Goal: Task Accomplishment & Management: Manage account settings

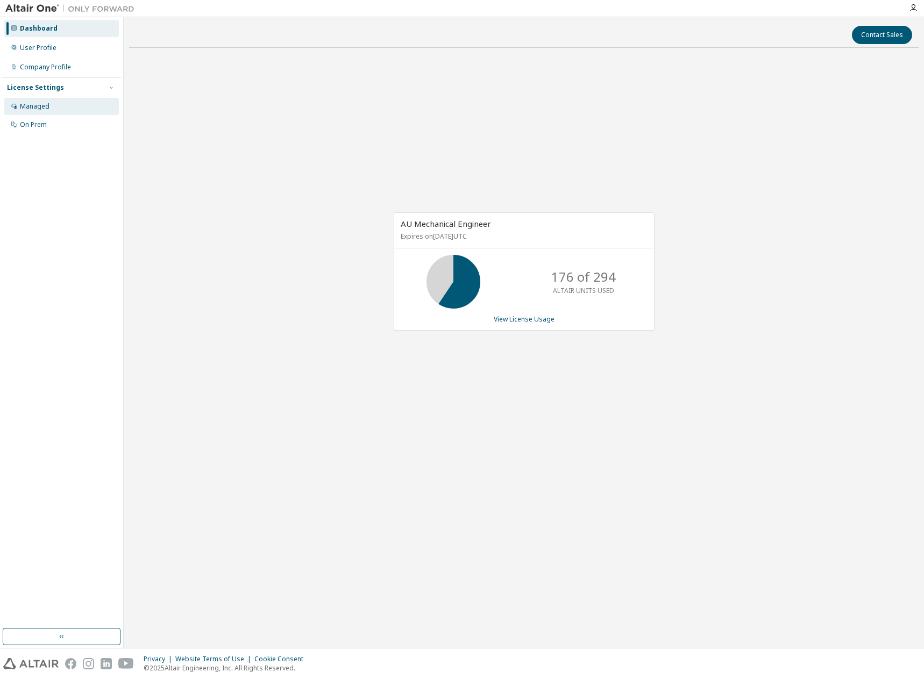
click at [42, 105] on div "Managed" at bounding box center [35, 106] width 30 height 9
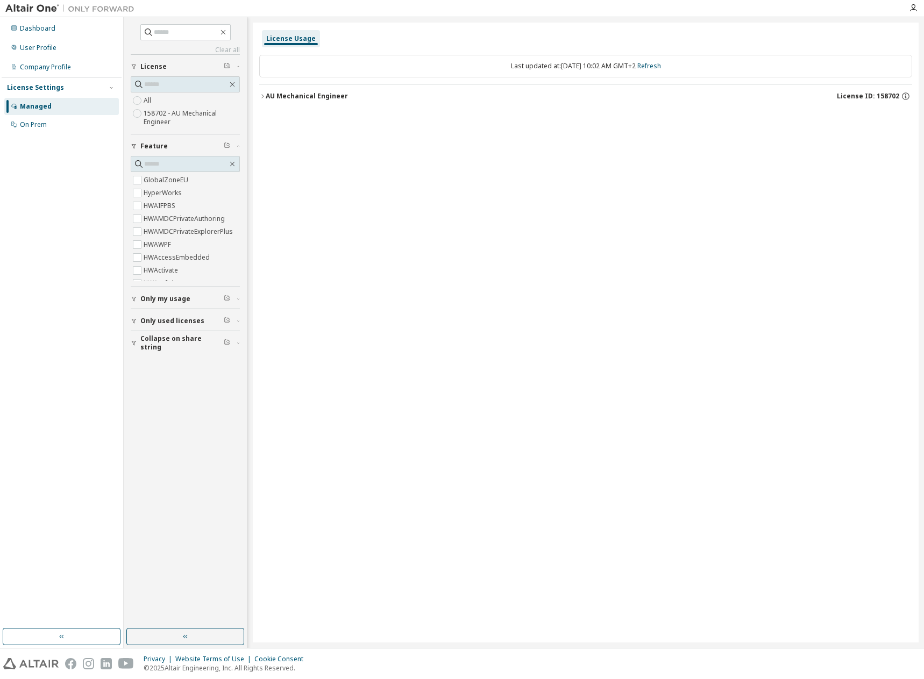
click at [39, 105] on div "Managed" at bounding box center [36, 106] width 32 height 9
click at [178, 111] on label "158702 - AU Mechanical Engineer" at bounding box center [192, 118] width 96 height 22
click at [155, 66] on span "License" at bounding box center [153, 66] width 26 height 9
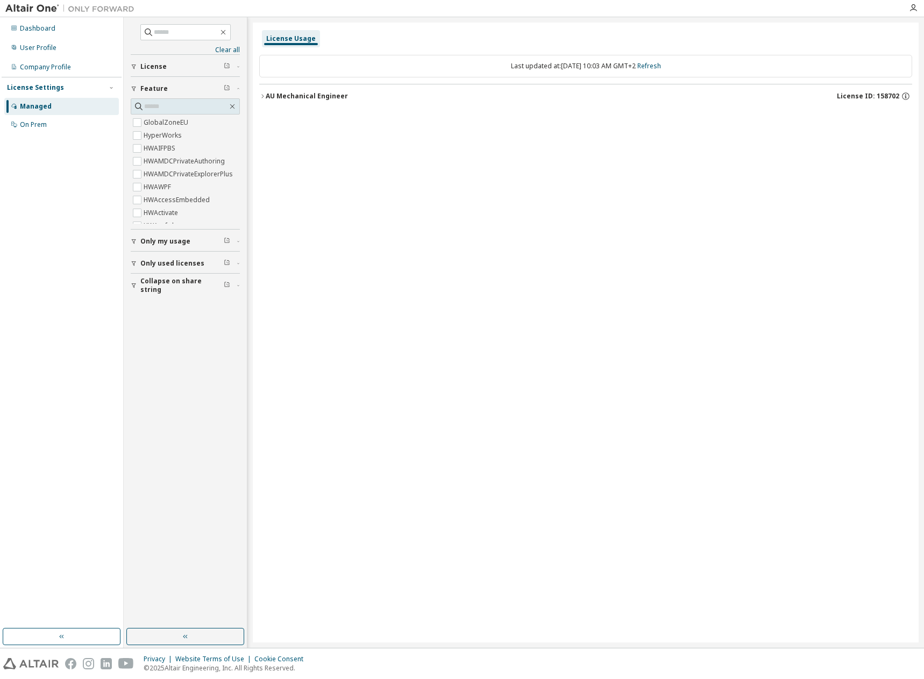
click at [155, 66] on span "License" at bounding box center [153, 66] width 26 height 9
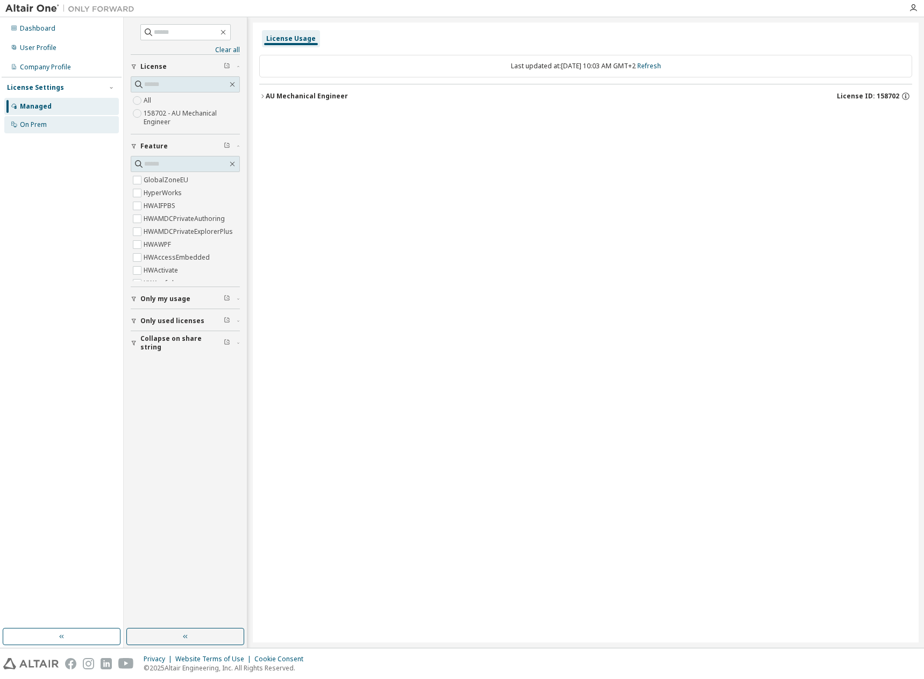
click at [36, 125] on div "On Prem" at bounding box center [33, 124] width 27 height 9
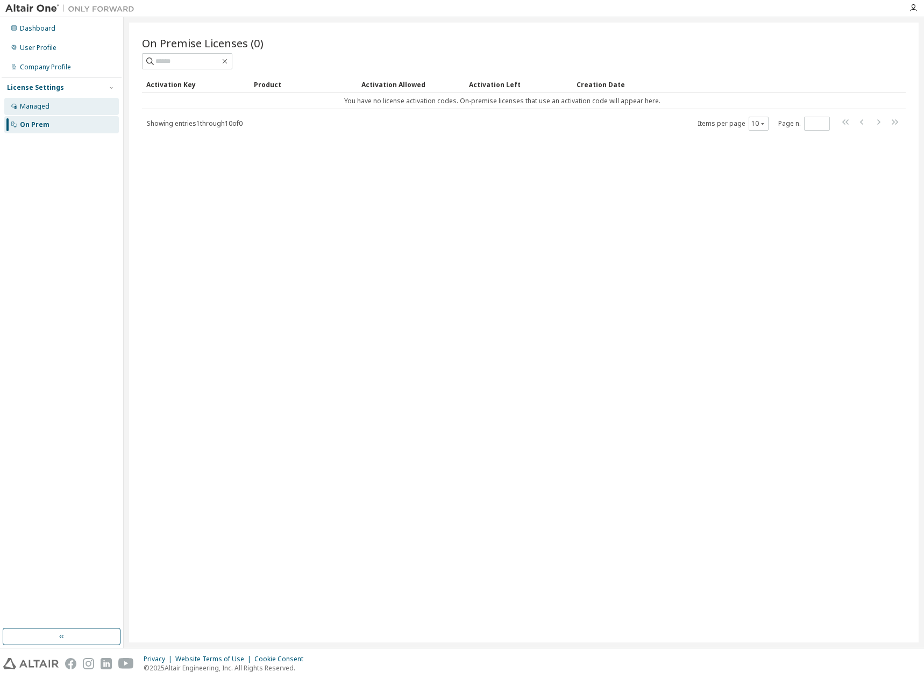
click at [48, 105] on div "Managed" at bounding box center [35, 106] width 30 height 9
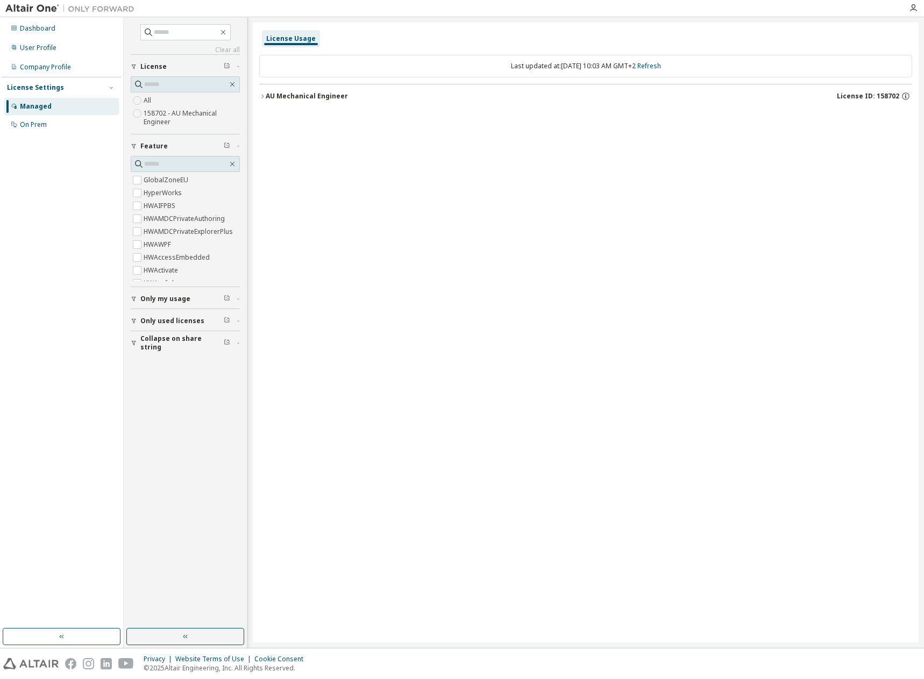
click at [170, 298] on span "Only my usage" at bounding box center [165, 299] width 50 height 9
click at [181, 352] on span "Only used licenses" at bounding box center [172, 352] width 64 height 9
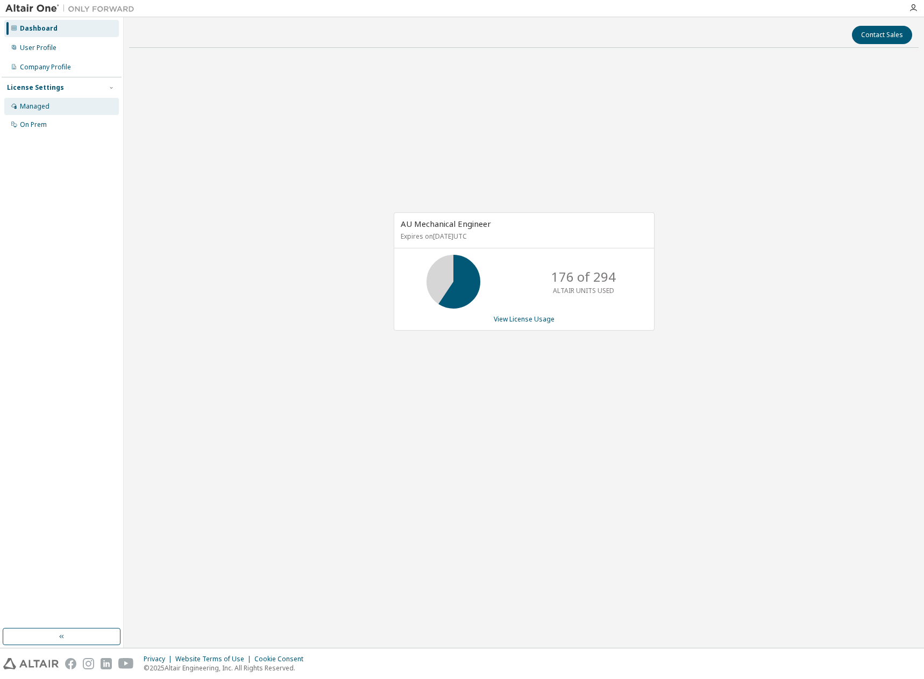
click at [32, 103] on div "Managed" at bounding box center [35, 106] width 30 height 9
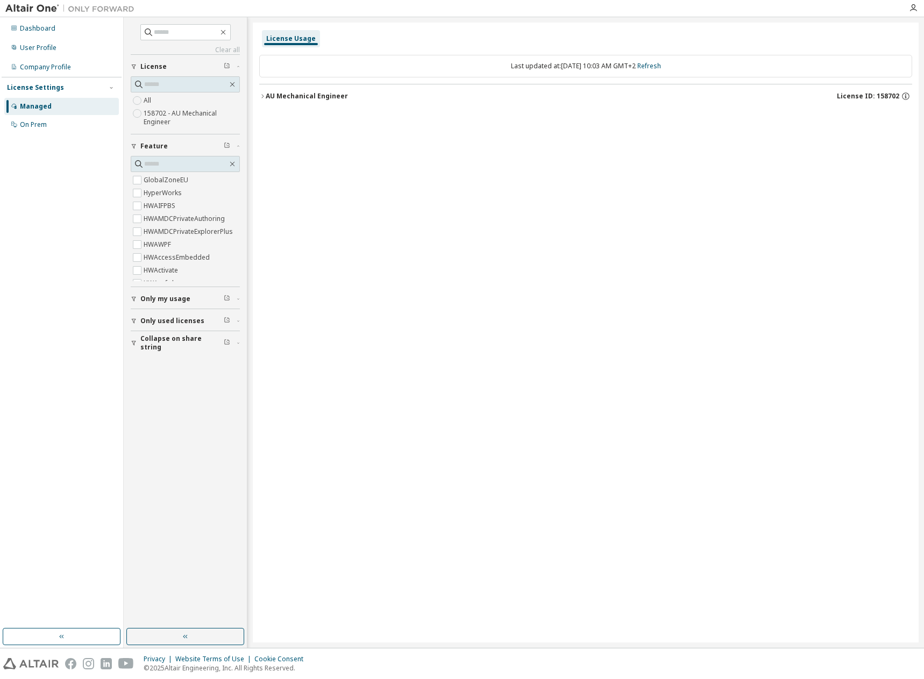
click at [299, 35] on div "License Usage" at bounding box center [290, 38] width 49 height 9
click at [316, 96] on div "AU Mechanical Engineer" at bounding box center [307, 96] width 82 height 9
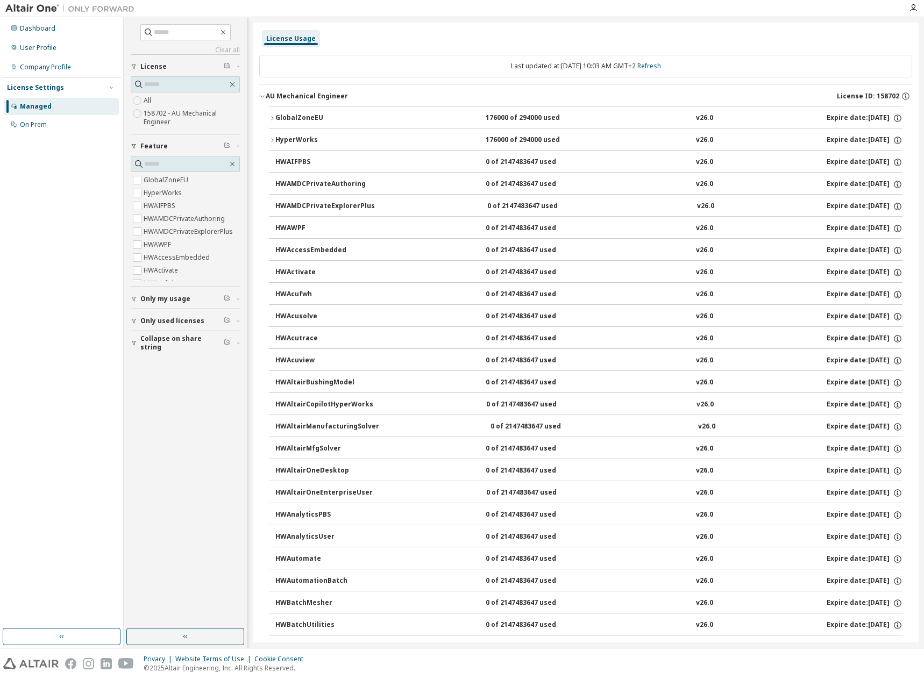
click at [316, 96] on div "AU Mechanical Engineer" at bounding box center [307, 96] width 82 height 9
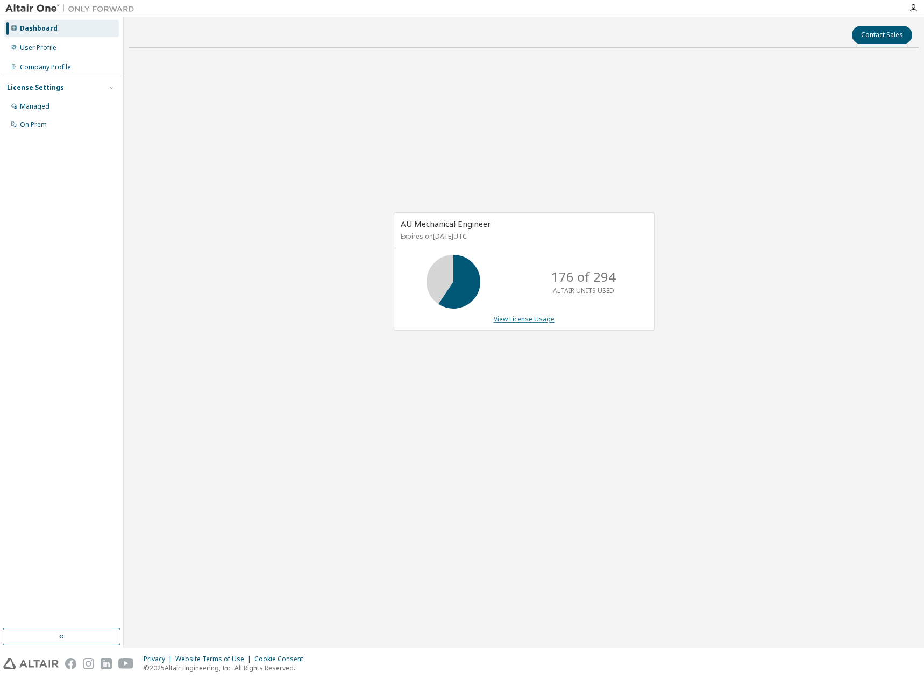
click at [533, 320] on link "View License Usage" at bounding box center [524, 319] width 61 height 9
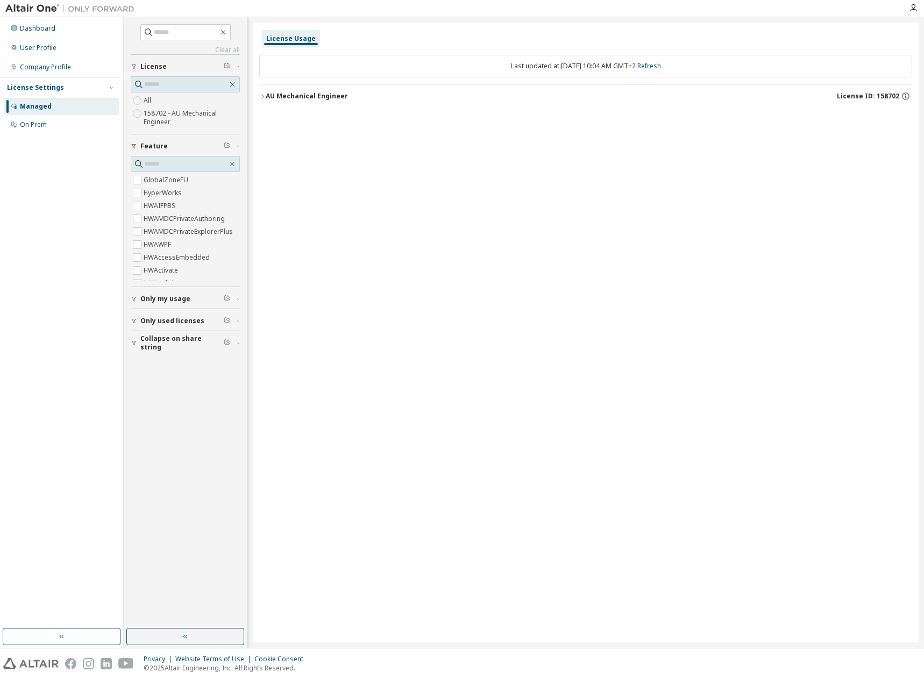
click at [158, 295] on span "Only my usage" at bounding box center [165, 299] width 50 height 9
click at [889, 94] on span "License ID: 158702" at bounding box center [868, 96] width 62 height 9
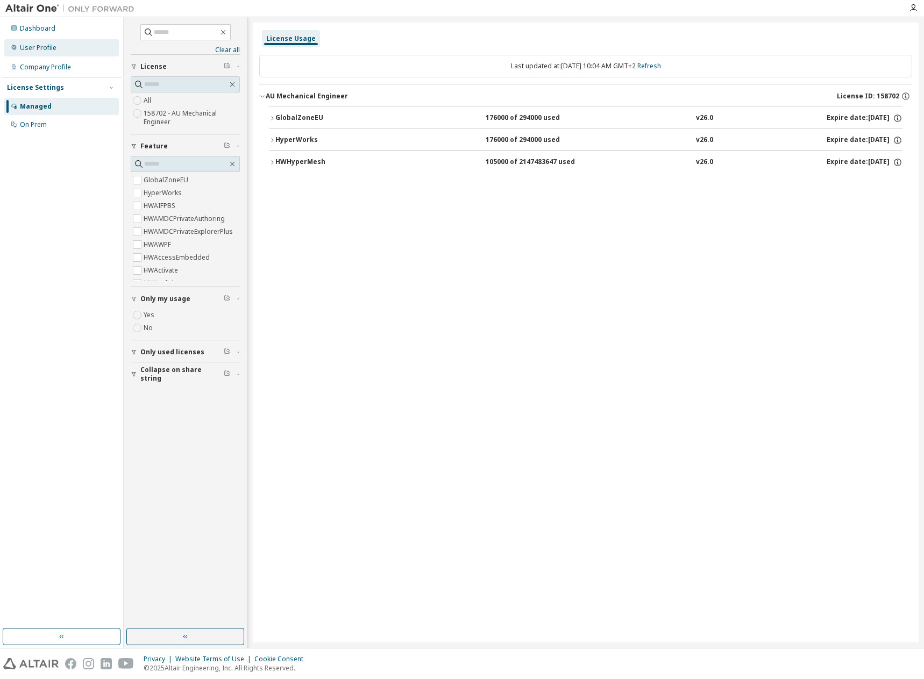
click at [40, 45] on div "User Profile" at bounding box center [38, 48] width 37 height 9
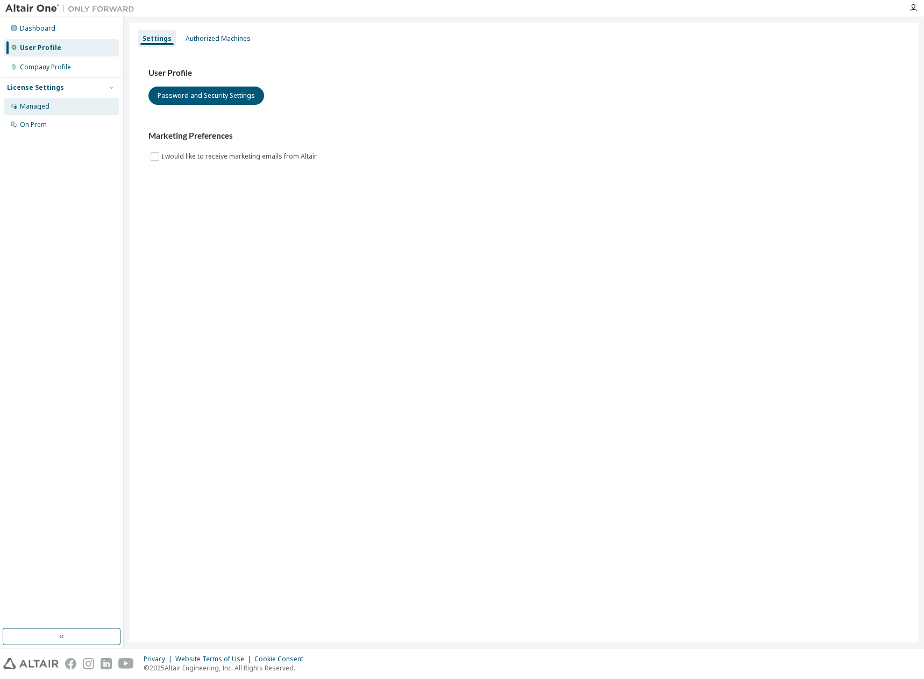
click at [36, 107] on div "Managed" at bounding box center [35, 106] width 30 height 9
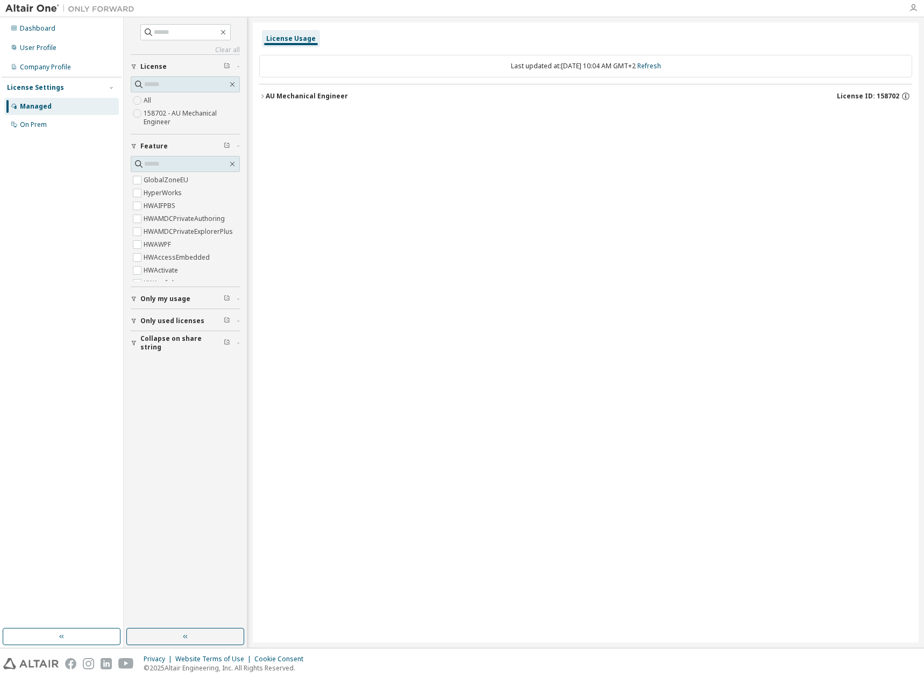
click at [915, 6] on icon "button" at bounding box center [913, 8] width 9 height 9
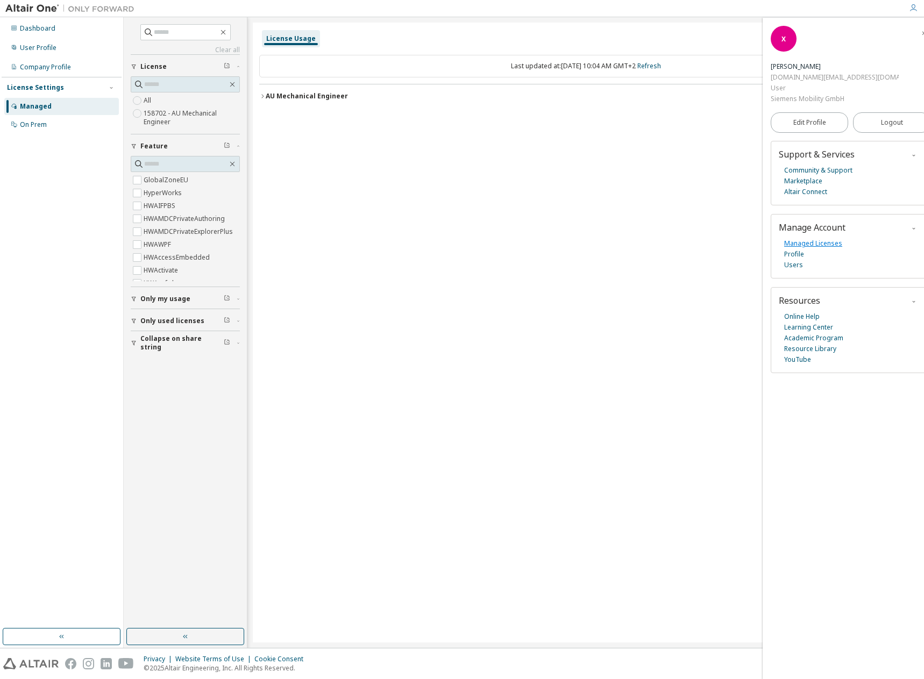
click at [829, 238] on link "Managed Licenses" at bounding box center [813, 243] width 58 height 11
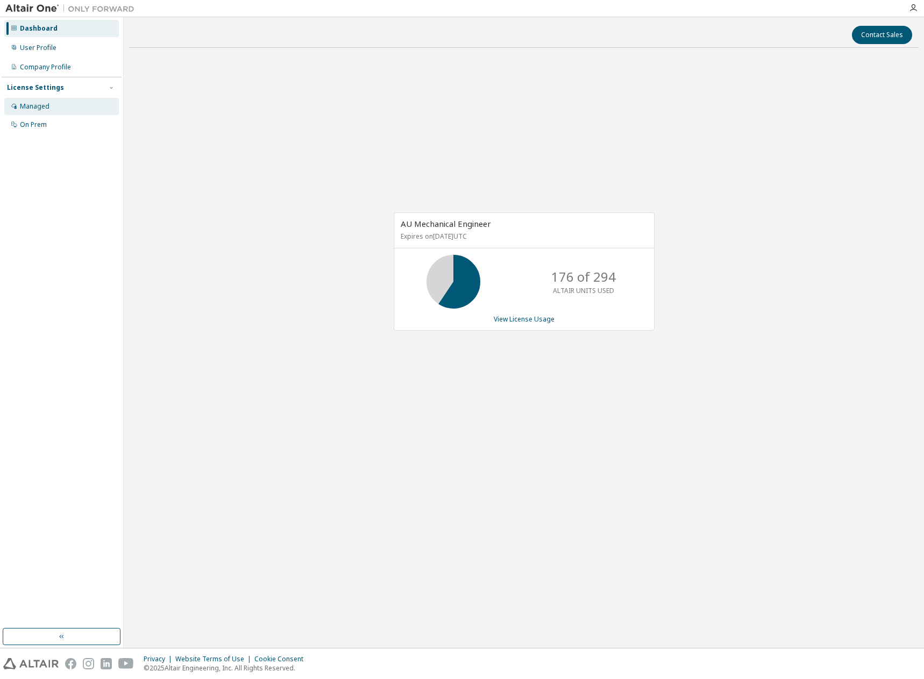
click at [30, 104] on div "Managed" at bounding box center [35, 106] width 30 height 9
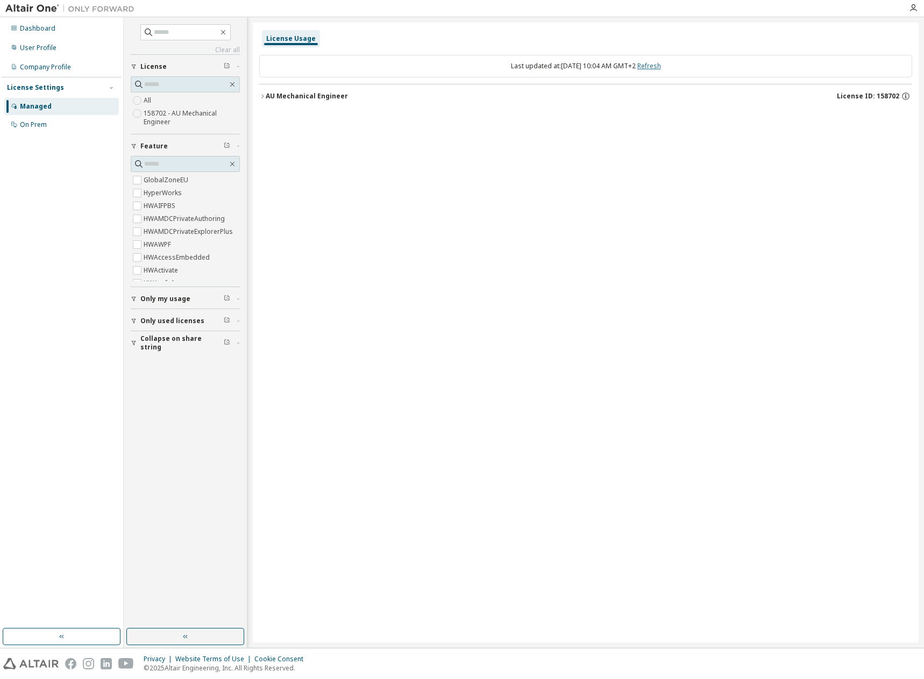
click at [661, 67] on link "Refresh" at bounding box center [649, 65] width 24 height 9
click at [182, 344] on span "Collapse on share string" at bounding box center [181, 343] width 83 height 17
click at [42, 49] on div "User Profile" at bounding box center [38, 48] width 37 height 9
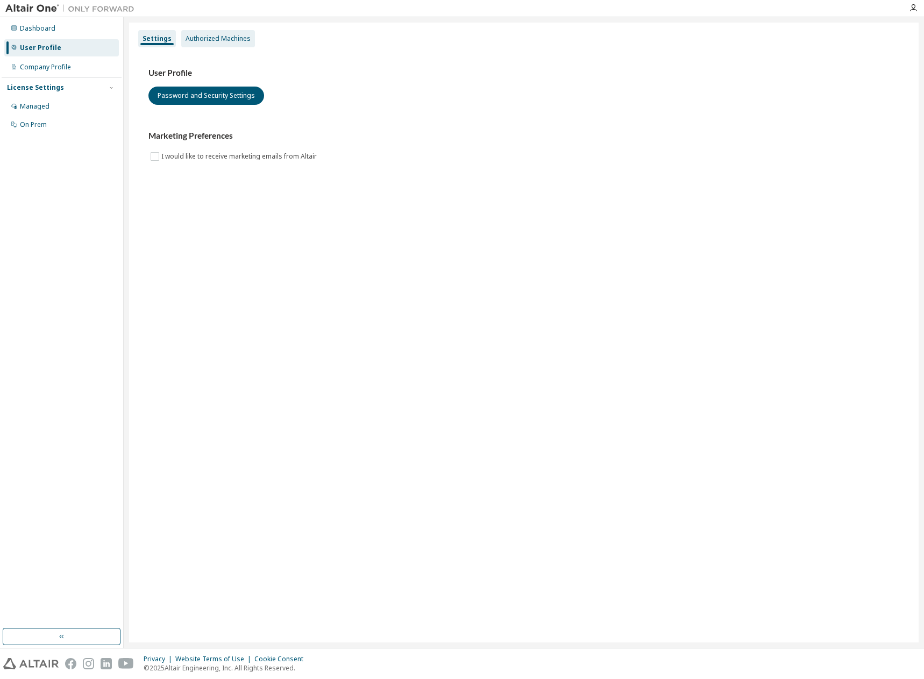
click at [224, 40] on div "Authorized Machines" at bounding box center [218, 38] width 65 height 9
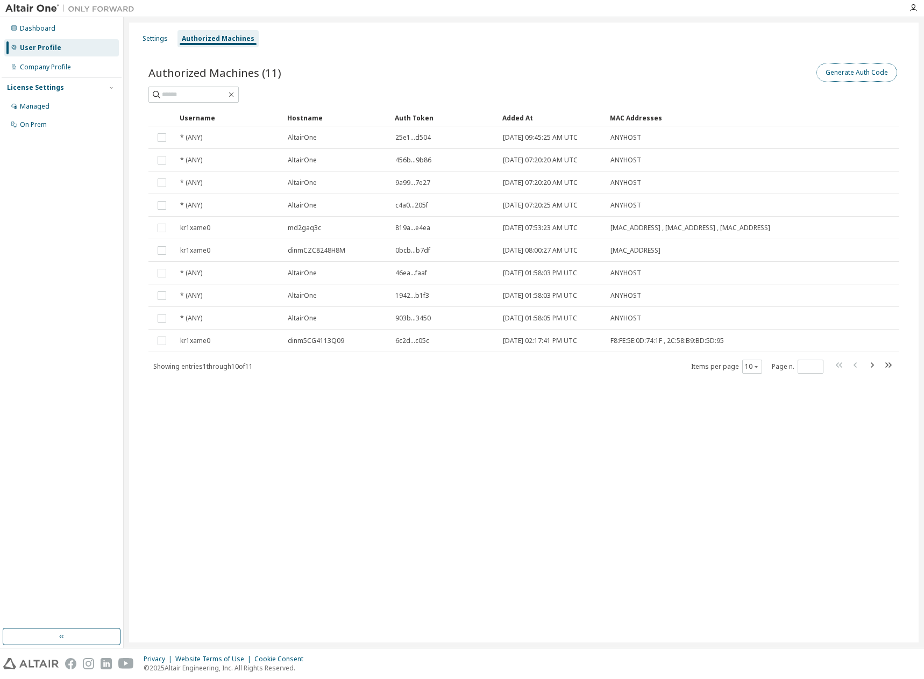
click at [851, 70] on button "Generate Auth Code" at bounding box center [857, 72] width 81 height 18
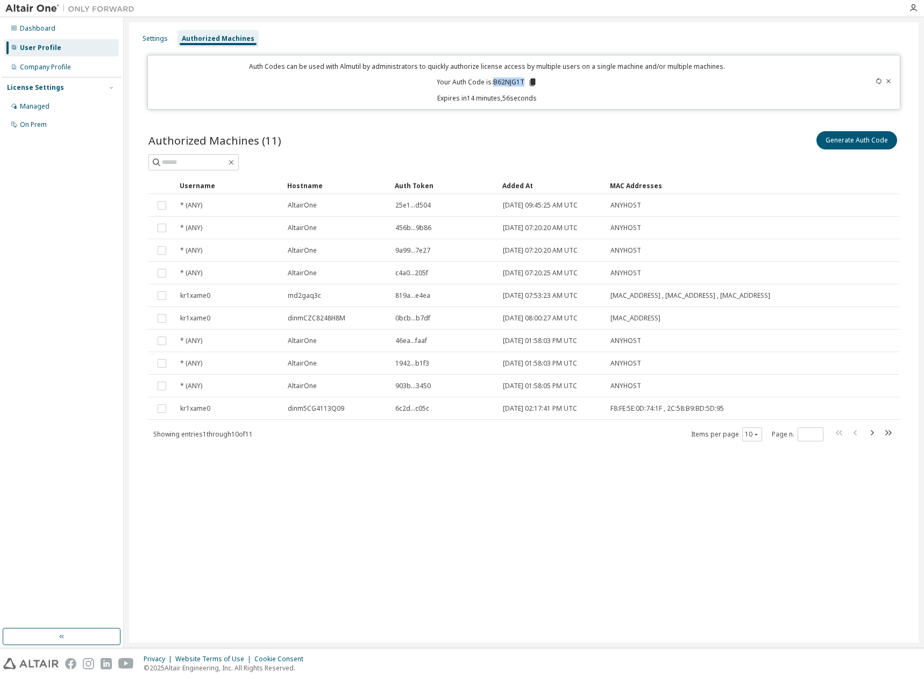
drag, startPoint x: 495, startPoint y: 80, endPoint x: 523, endPoint y: 81, distance: 28.0
click at [523, 81] on p "Your Auth Code is: B62NJG1T" at bounding box center [487, 82] width 101 height 10
copy p "B62NJG1T"
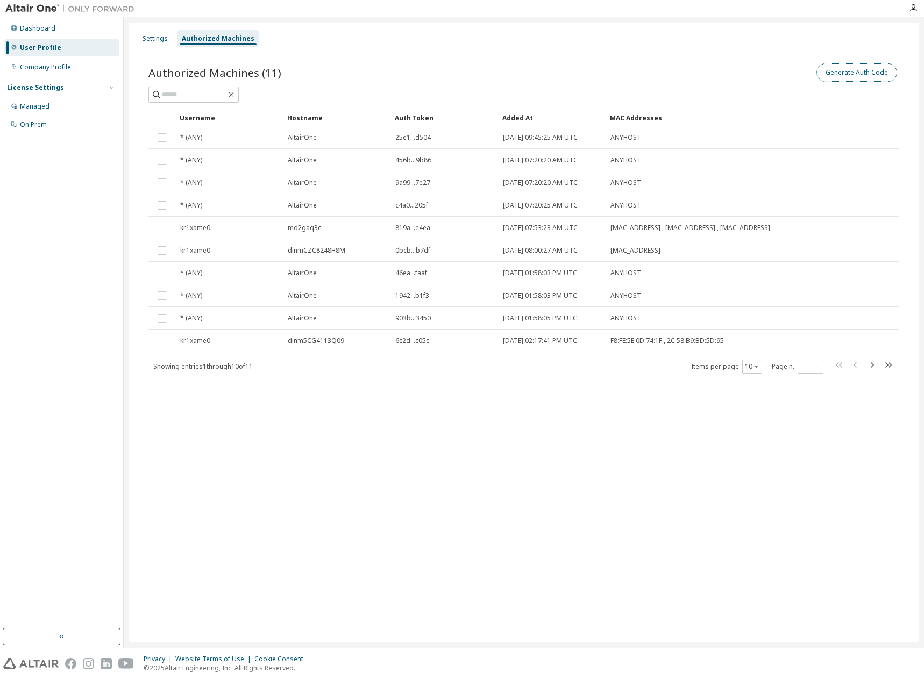
click at [854, 71] on button "Generate Auth Code" at bounding box center [857, 72] width 81 height 18
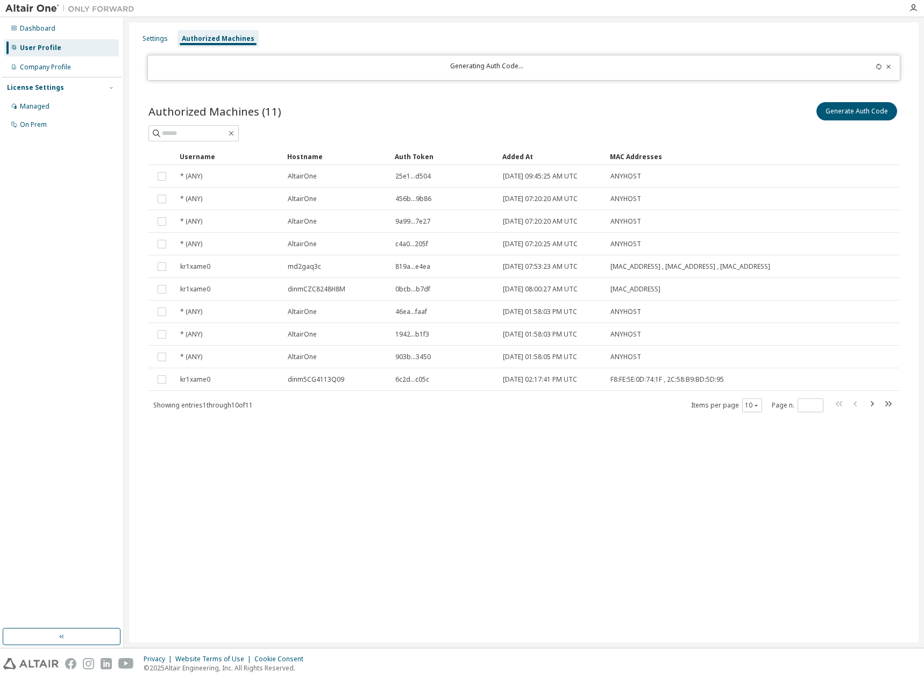
click at [572, 528] on div "Settings Authorized Machines Generating Auth Code... Authorized Machines (11) G…" at bounding box center [524, 333] width 790 height 620
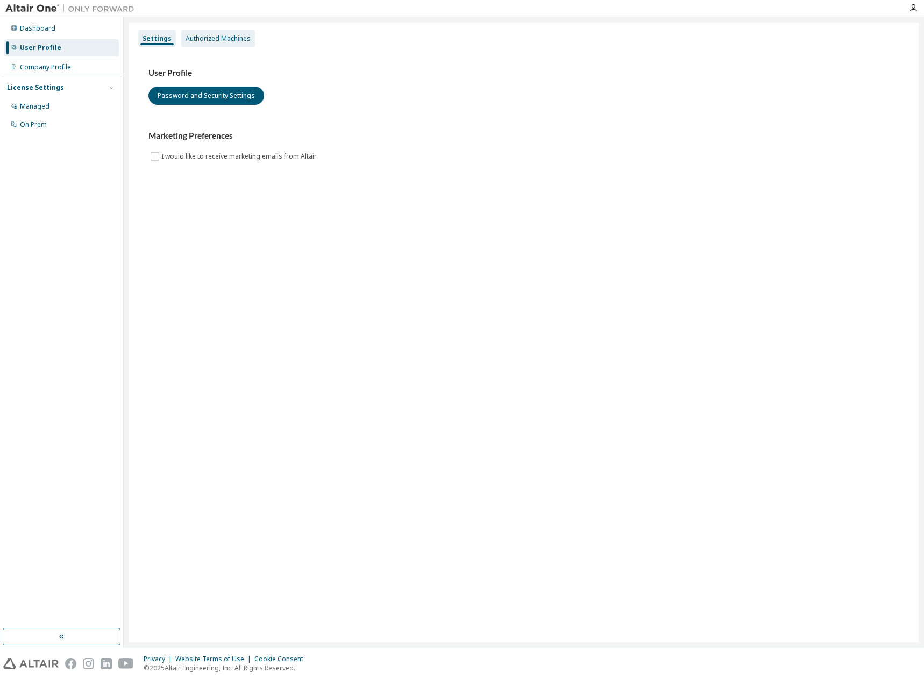
click at [207, 36] on div "Authorized Machines" at bounding box center [218, 38] width 65 height 9
